Goal: Book appointment/travel/reservation

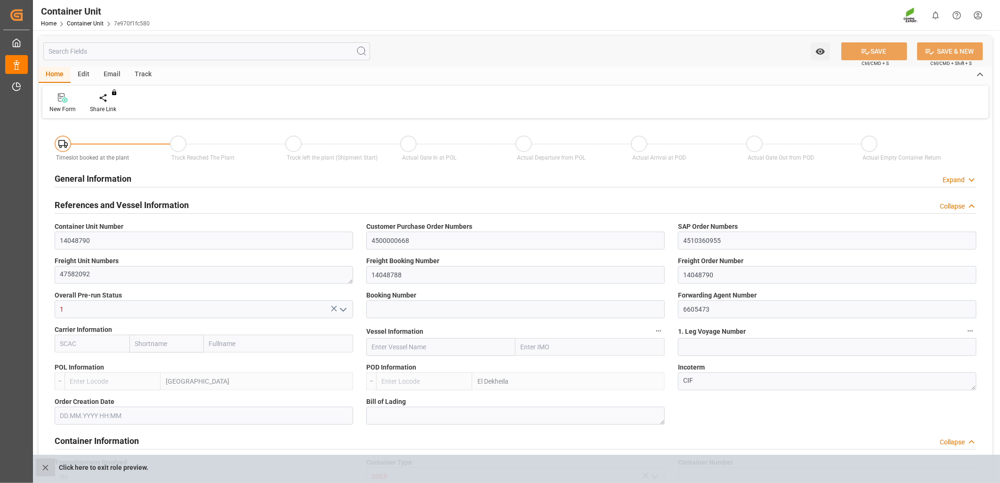
click at [44, 471] on icon "close role preview" at bounding box center [45, 468] width 10 height 10
type input "ESVLC"
type input "EGEDK"
type input "10"
type input "0"
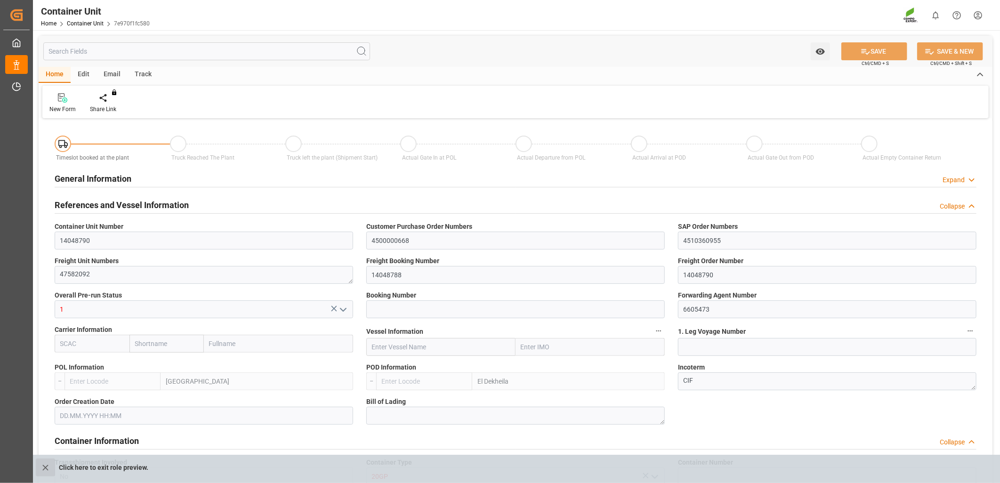
type input "11"
type input "0"
type input "60"
type input "24576"
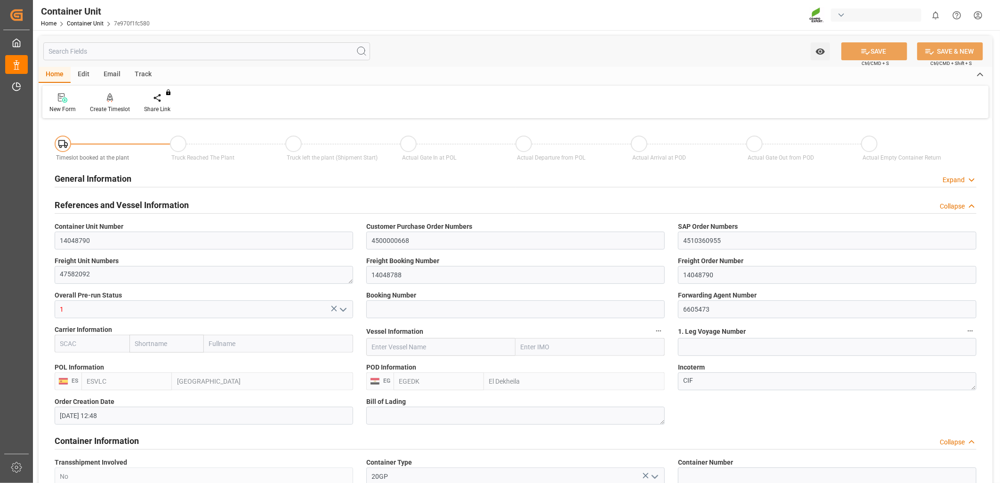
type input "[DATE] 12:48"
type input "[DATE]"
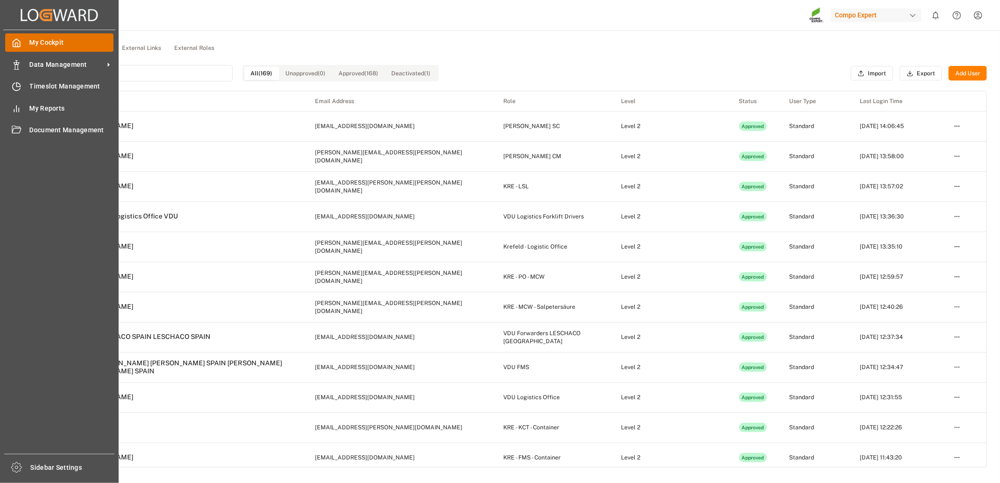
click at [16, 35] on div "My Cockpit My Cockpit" at bounding box center [59, 42] width 108 height 18
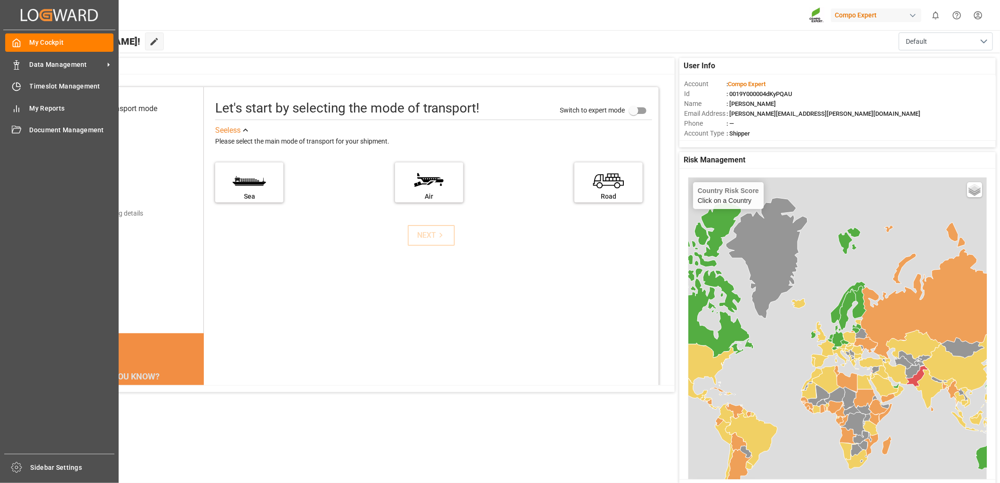
click at [299, 51] on div "Hello [PERSON_NAME]! Edit Cockpit Default" at bounding box center [516, 41] width 968 height 23
click at [17, 85] on icon at bounding box center [16, 86] width 9 height 9
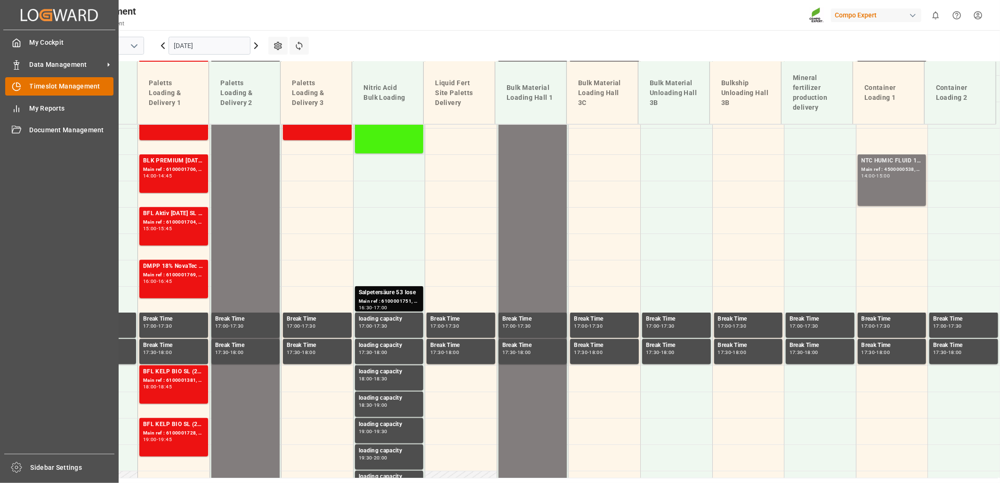
scroll to position [708, 0]
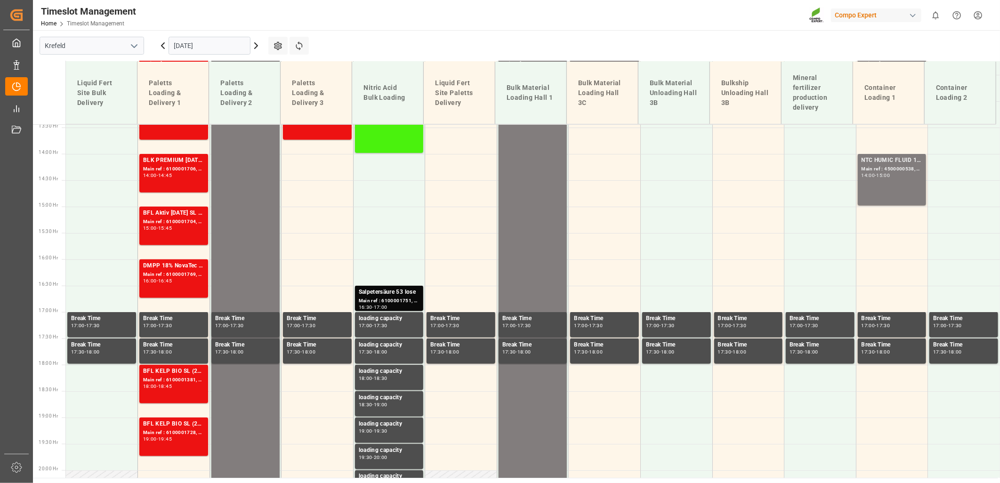
click at [134, 45] on icon "open menu" at bounding box center [134, 45] width 11 height 11
click at [90, 105] on div "La Vall d [PERSON_NAME]" at bounding box center [92, 108] width 104 height 21
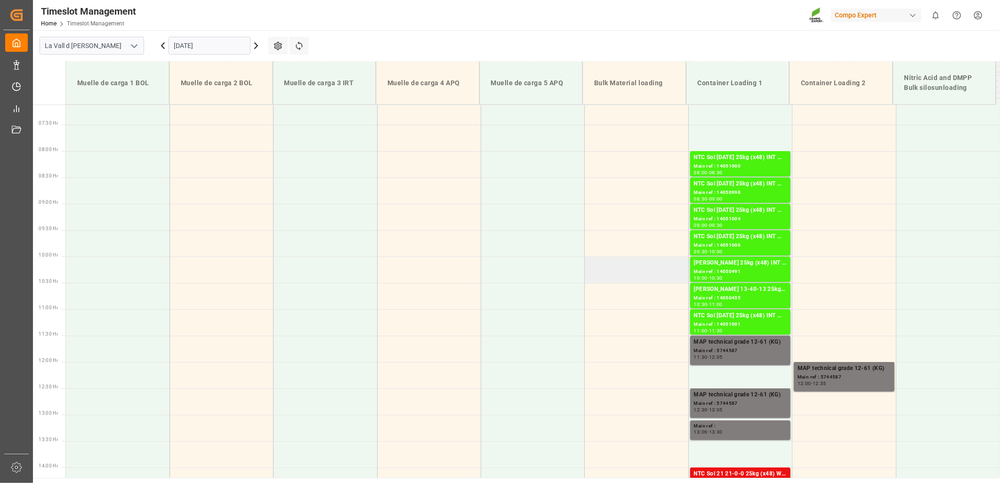
scroll to position [532, 0]
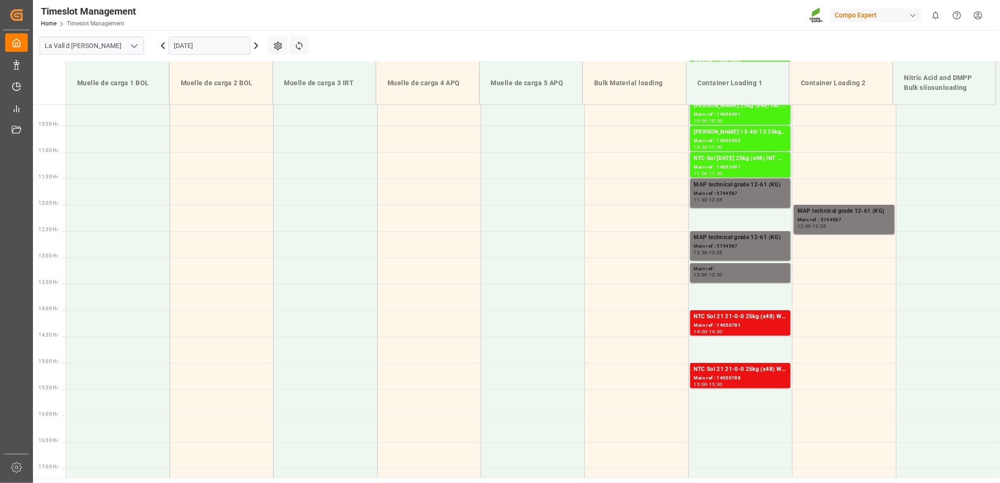
click at [230, 41] on input "[DATE]" at bounding box center [210, 46] width 82 height 18
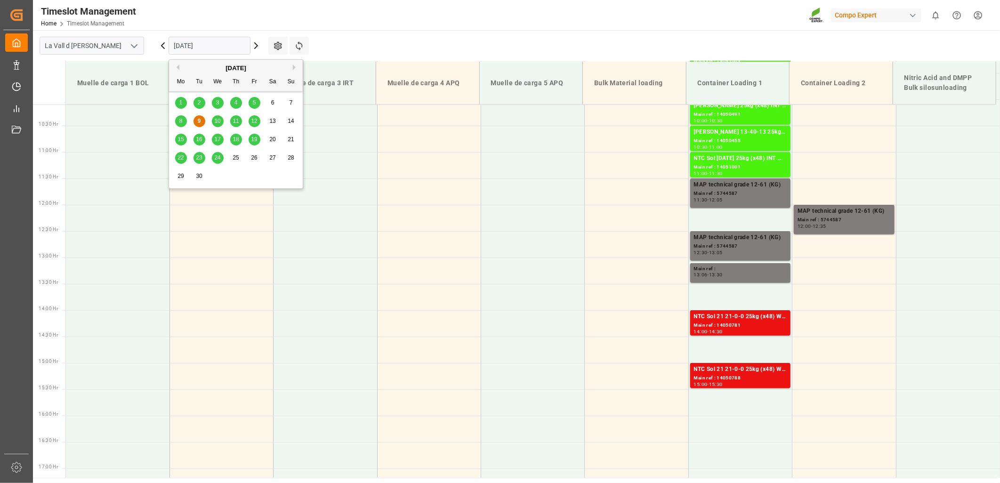
click at [218, 123] on span "10" at bounding box center [217, 121] width 6 height 7
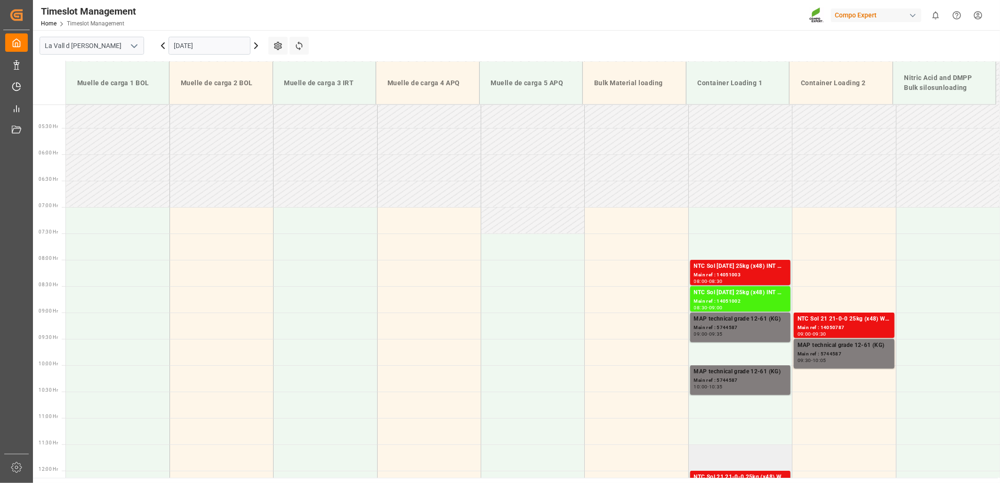
scroll to position [218, 0]
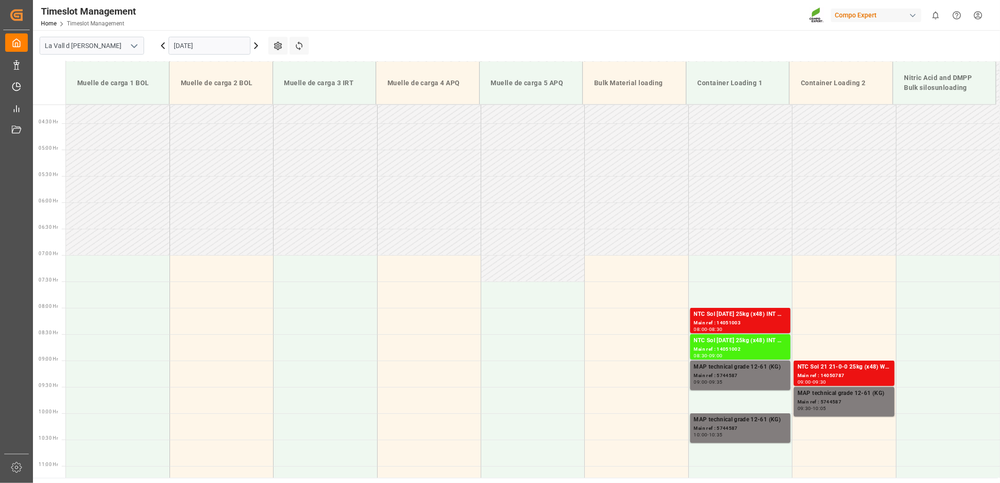
click at [228, 48] on input "[DATE]" at bounding box center [210, 46] width 82 height 18
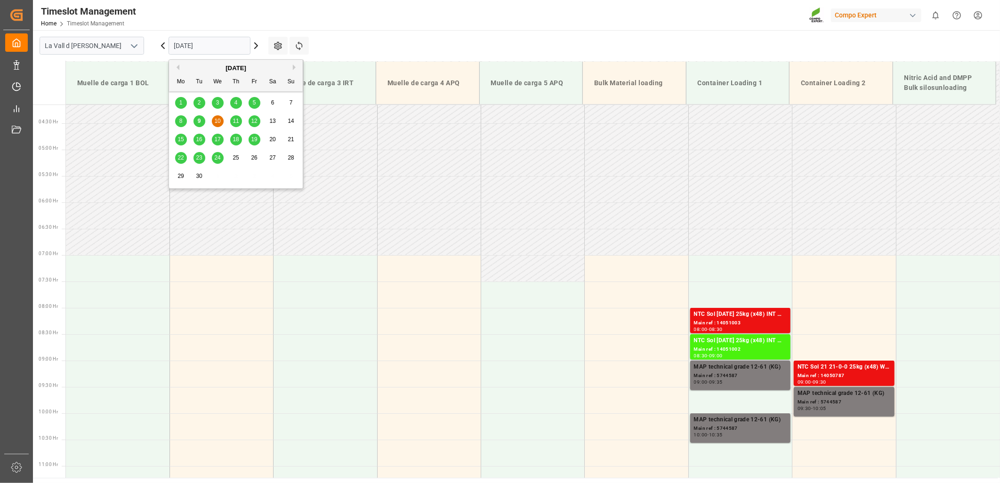
click at [201, 121] on div "9" at bounding box center [199, 121] width 12 height 11
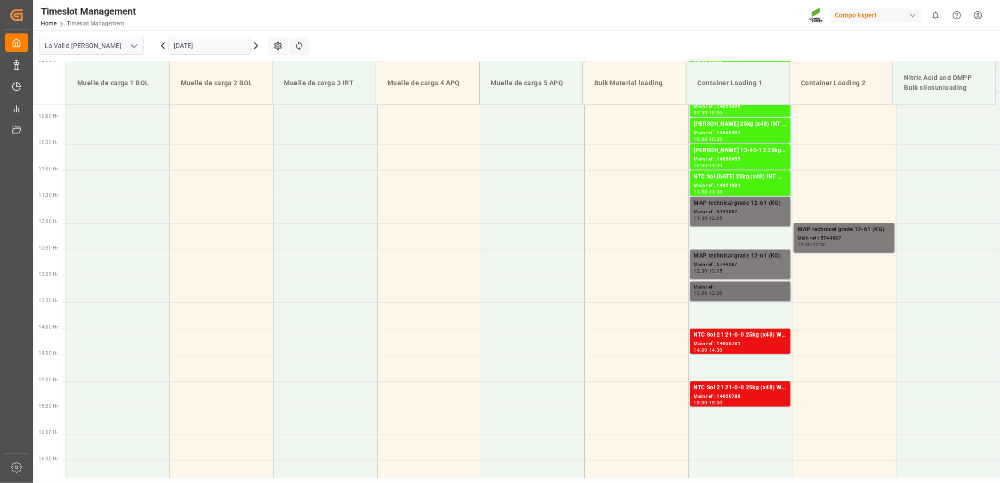
scroll to position [532, 0]
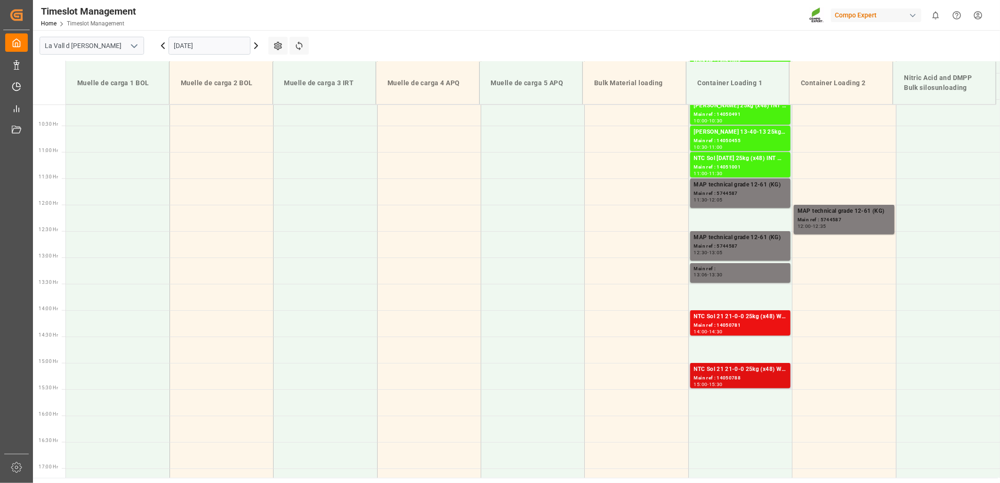
click at [756, 384] on div "15:00 - 15:30" at bounding box center [740, 384] width 93 height 5
